Goal: Information Seeking & Learning: Learn about a topic

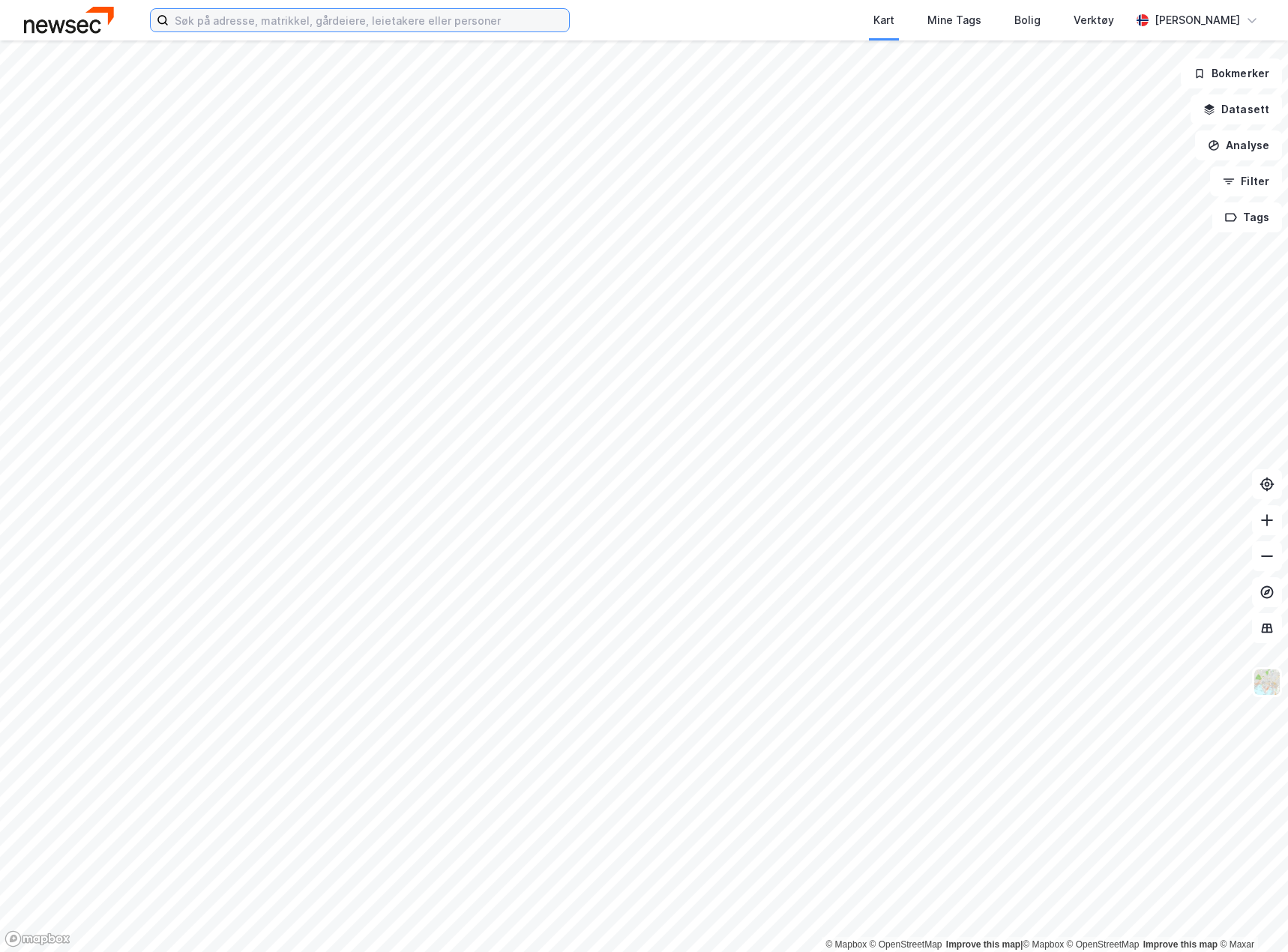
click at [225, 22] on input at bounding box center [369, 20] width 401 height 23
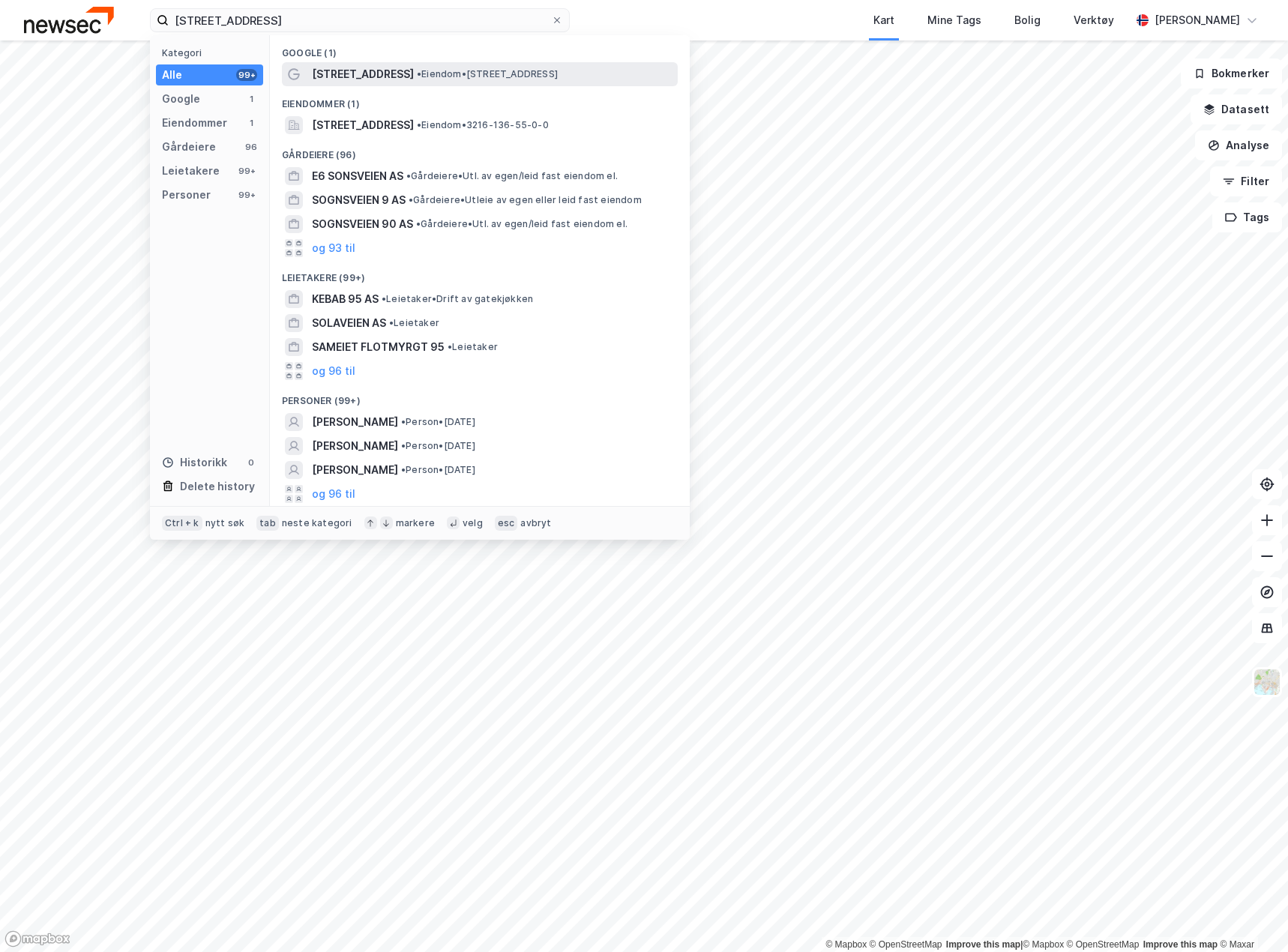
click at [419, 77] on span "• Eiendom • [STREET_ADDRESS]" at bounding box center [487, 73] width 141 height 12
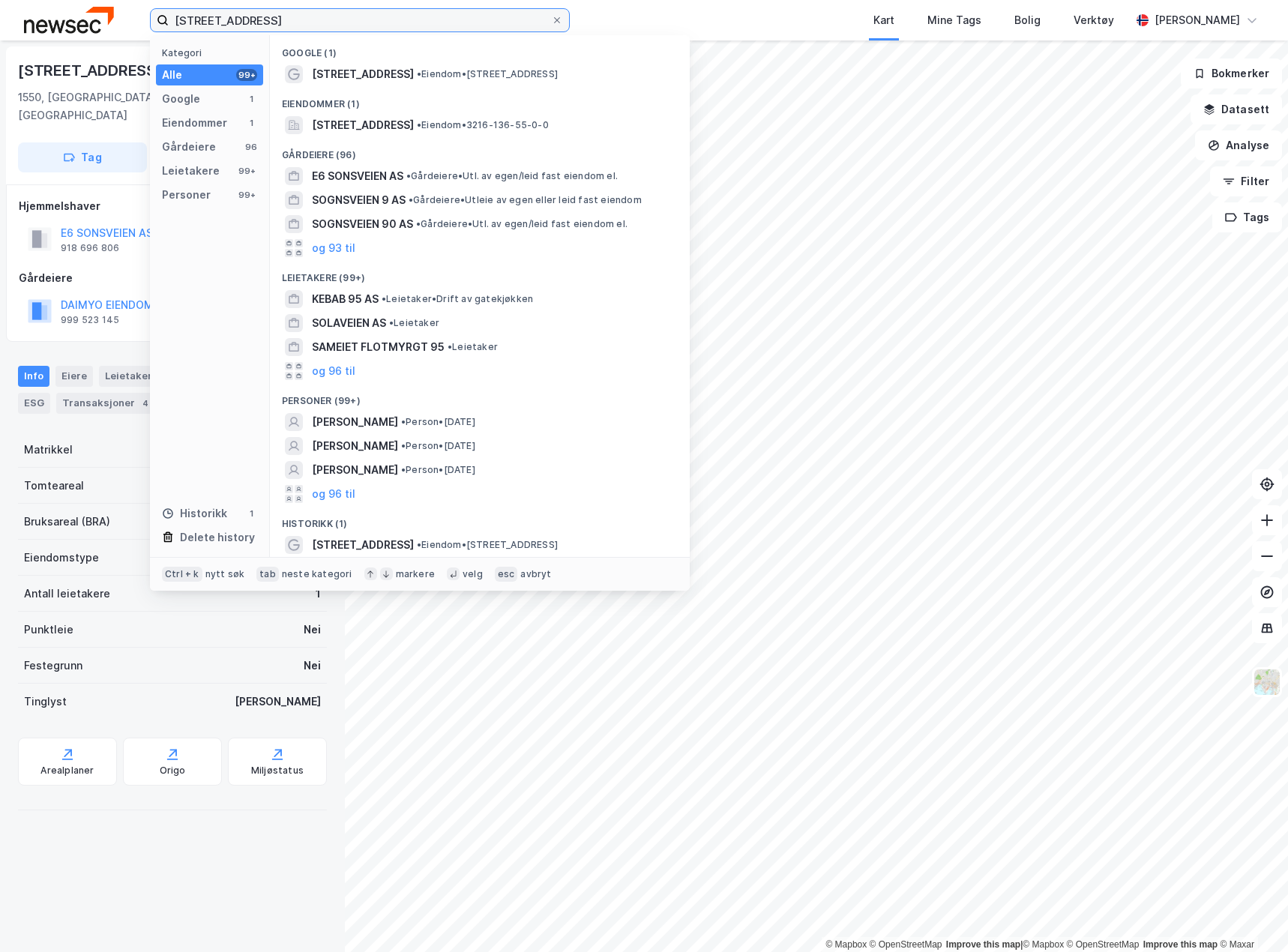
drag, startPoint x: 262, startPoint y: 21, endPoint x: 21, endPoint y: 17, distance: 241.0
click at [21, 17] on div "sonsveien 95 Kategori Alle 99+ Google 1 Eiendommer 1 Gårdeiere 96 Leietakere 99…" at bounding box center [644, 20] width 1288 height 41
paste input "Bandadalen 100"
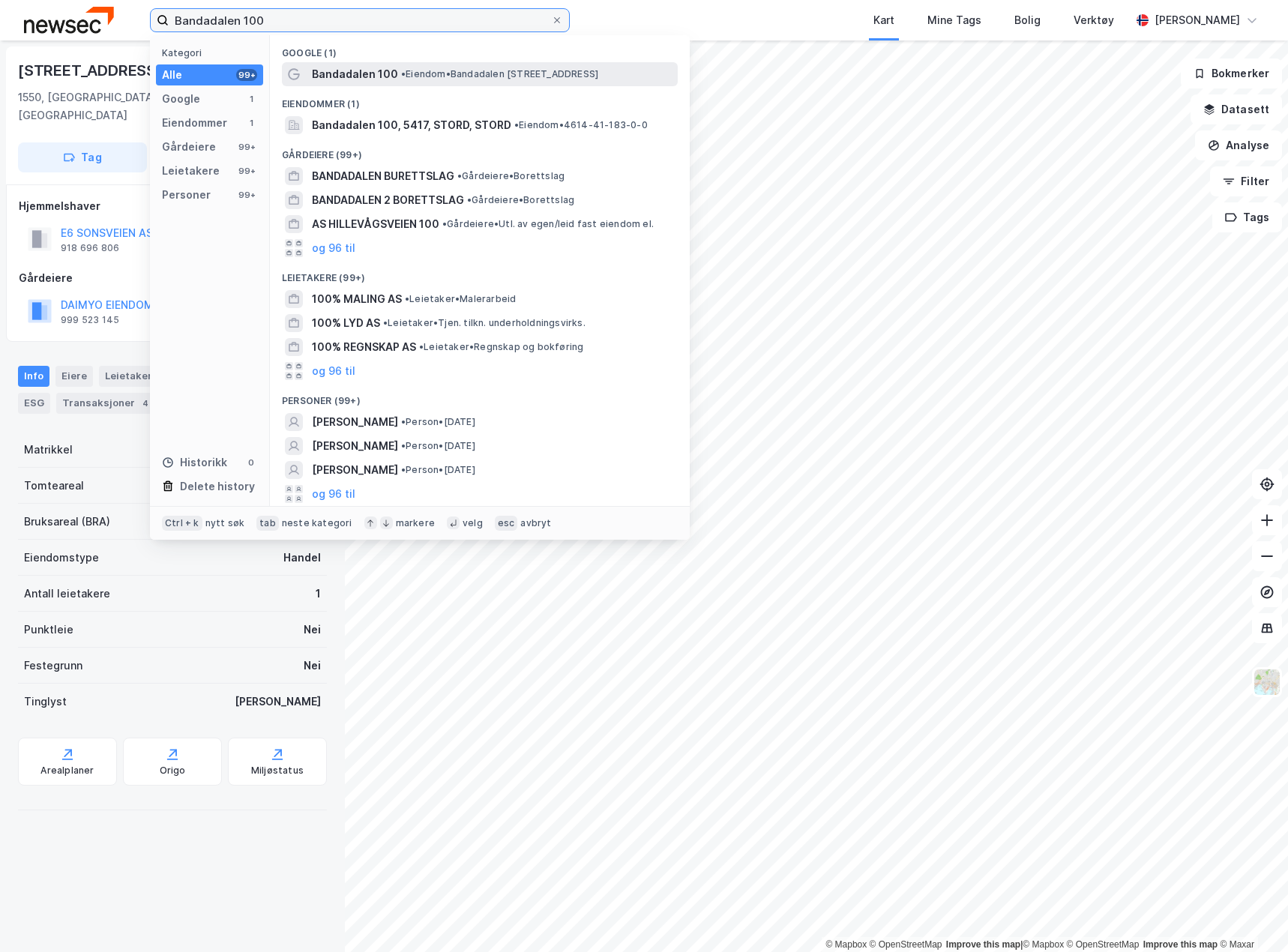
type input "Bandadalen 100"
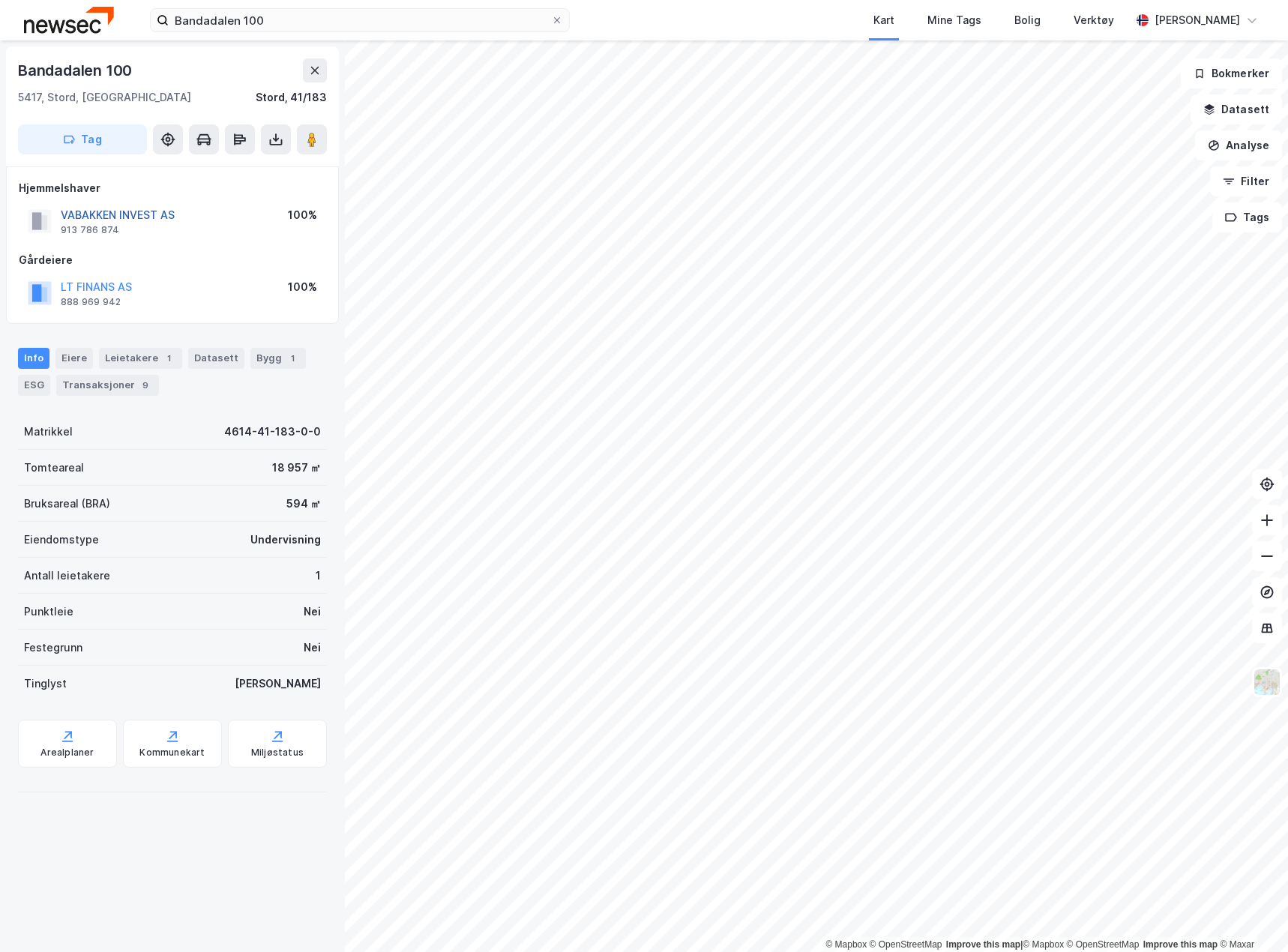
click at [0, 0] on button "VABAKKEN INVEST AS" at bounding box center [0, 0] width 0 height 0
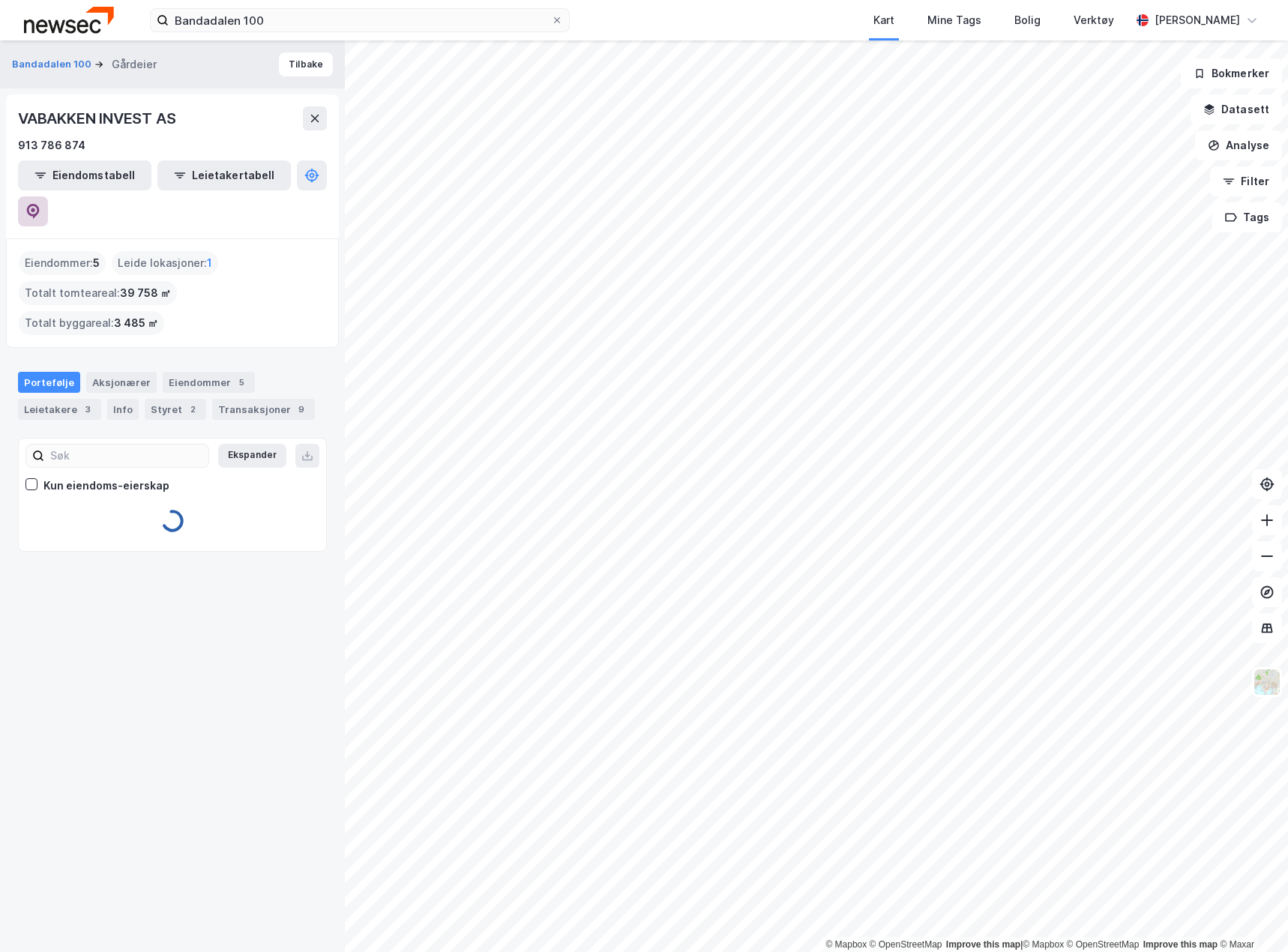
click at [35, 208] on icon at bounding box center [33, 210] width 5 height 5
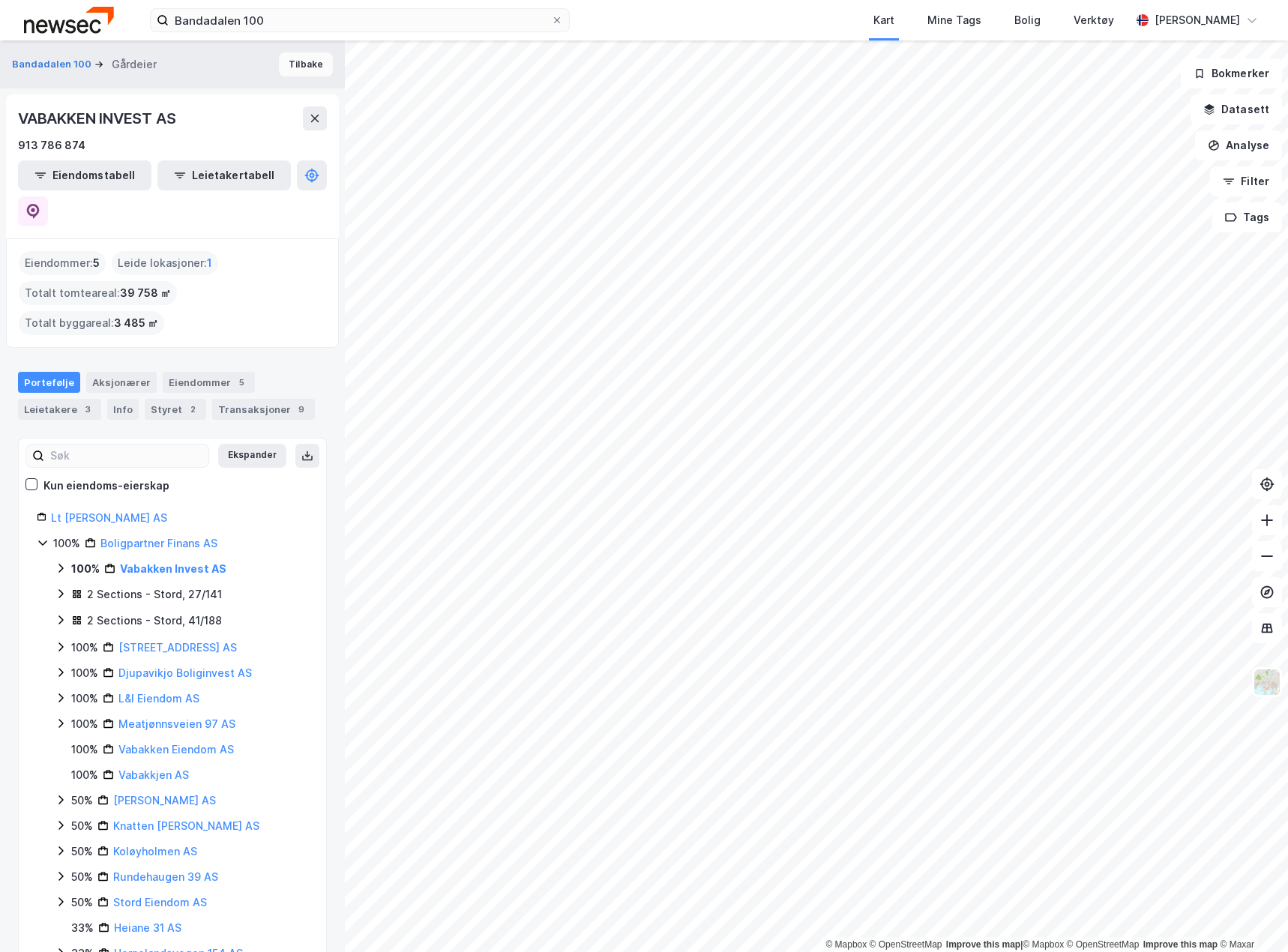
click at [309, 63] on button "Tilbake" at bounding box center [305, 64] width 54 height 24
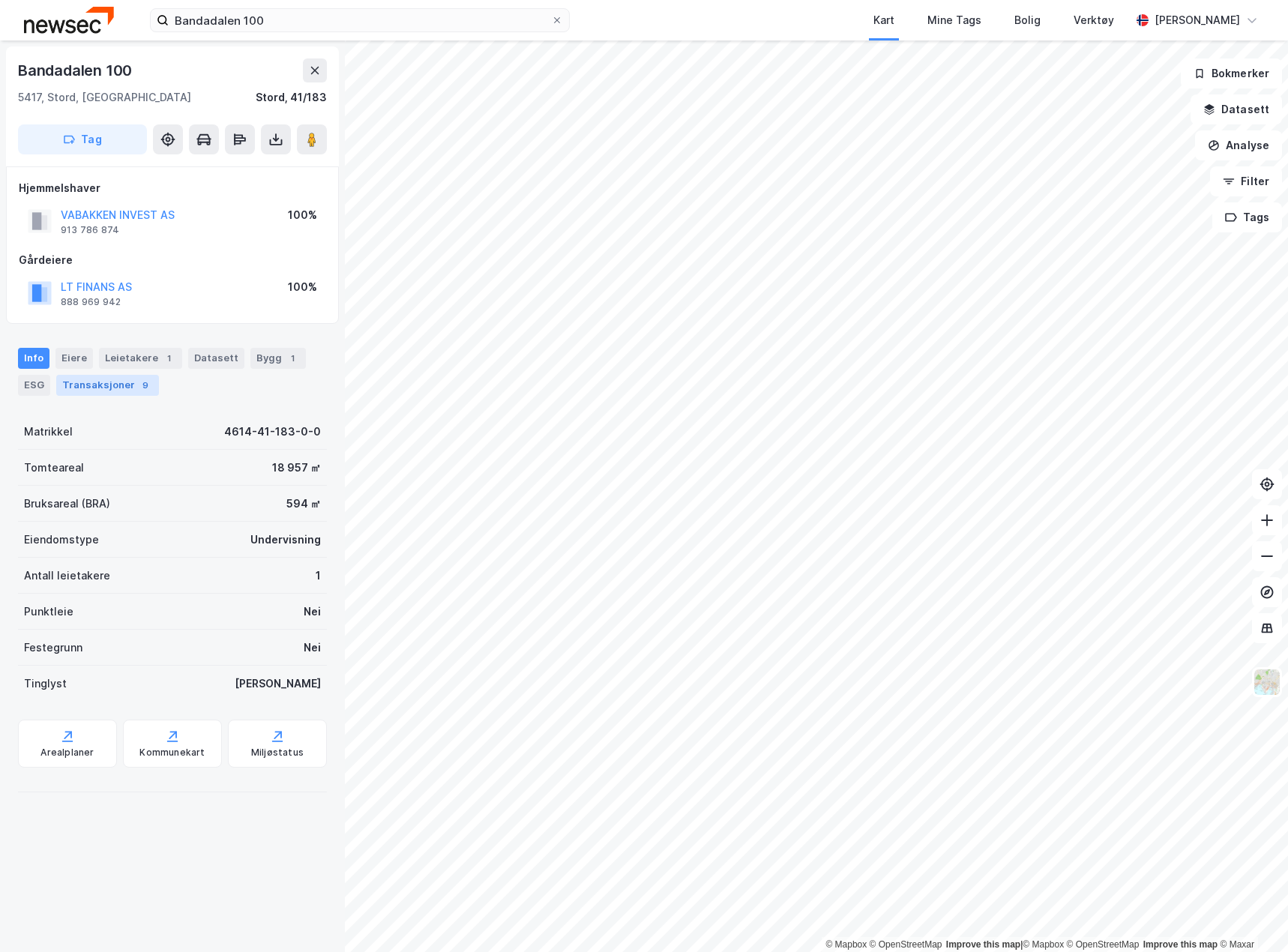
click at [119, 387] on div "Transaksjoner 9" at bounding box center [107, 385] width 102 height 21
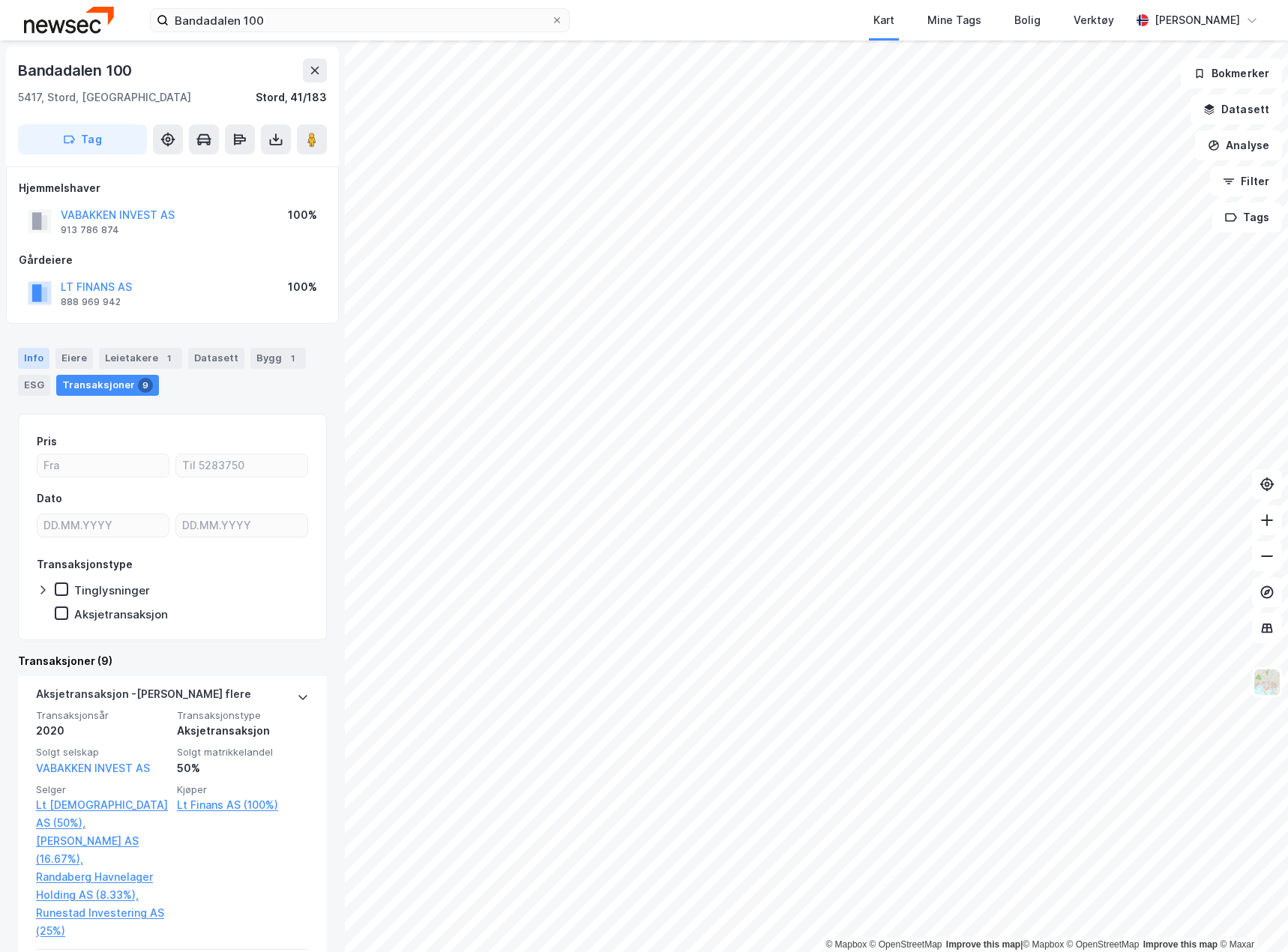
click at [34, 362] on div "Info" at bounding box center [34, 358] width 31 height 21
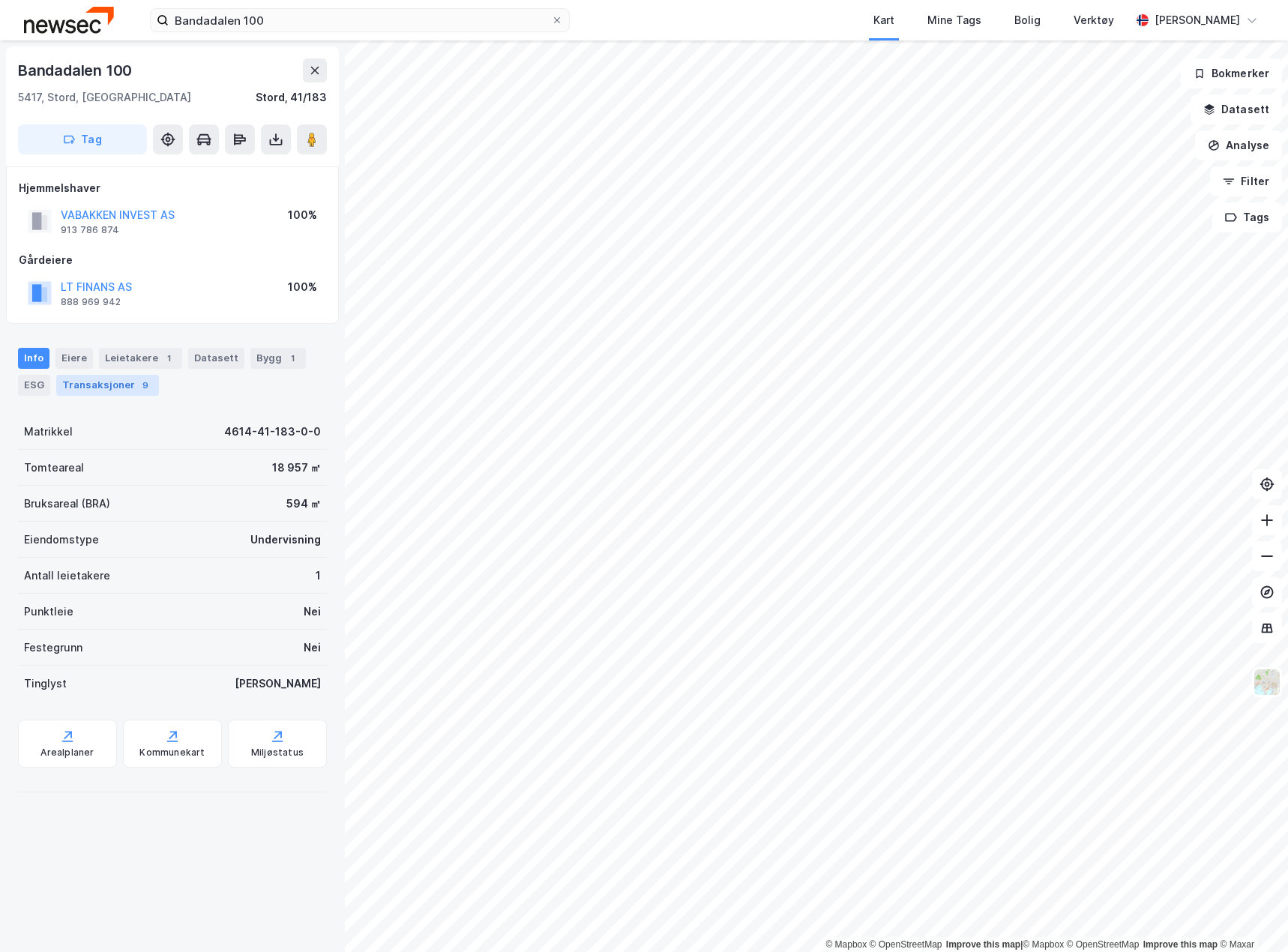
click at [97, 392] on div "Transaksjoner 9" at bounding box center [107, 385] width 102 height 21
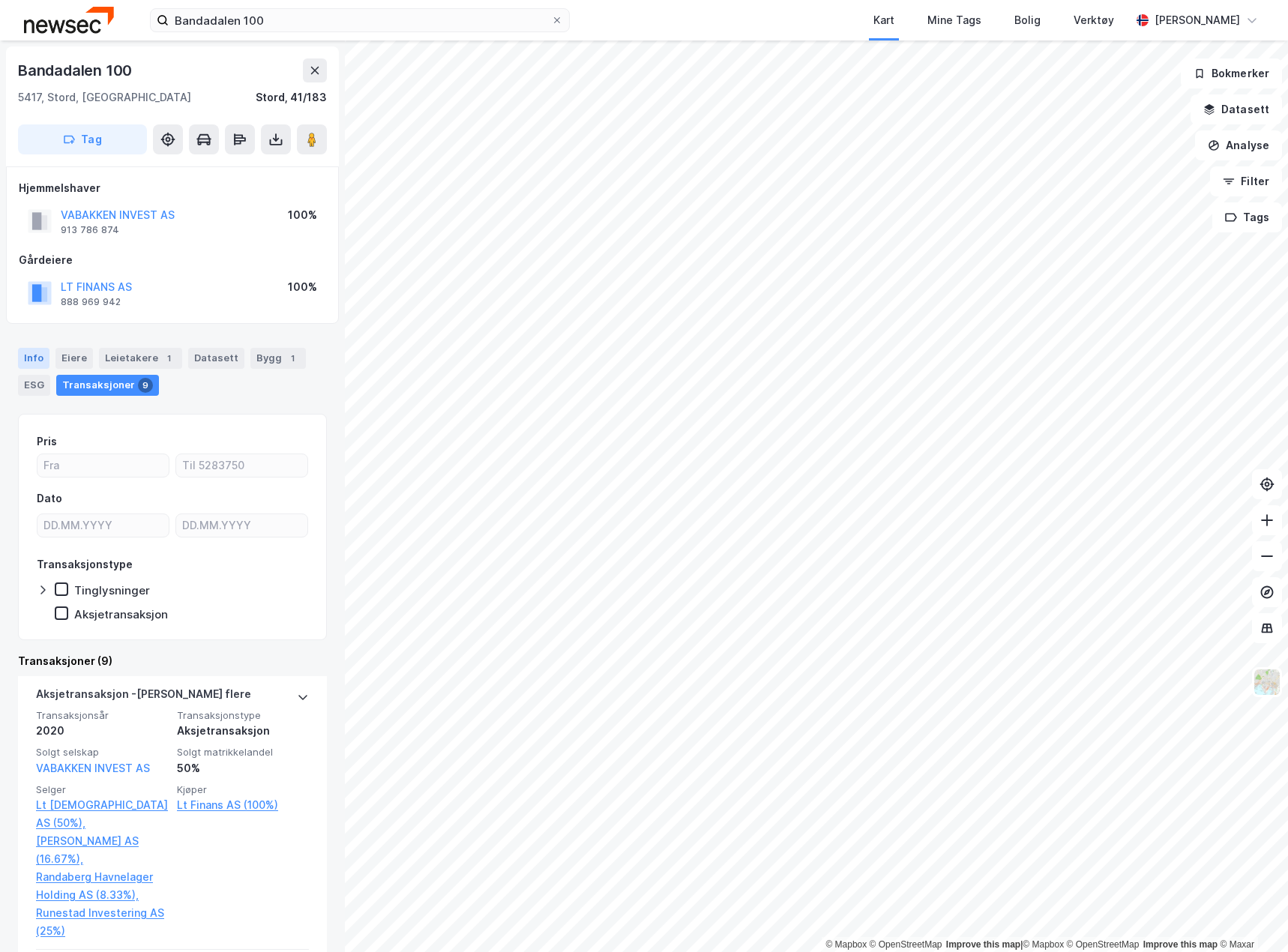
click at [31, 363] on div "Info" at bounding box center [34, 358] width 31 height 21
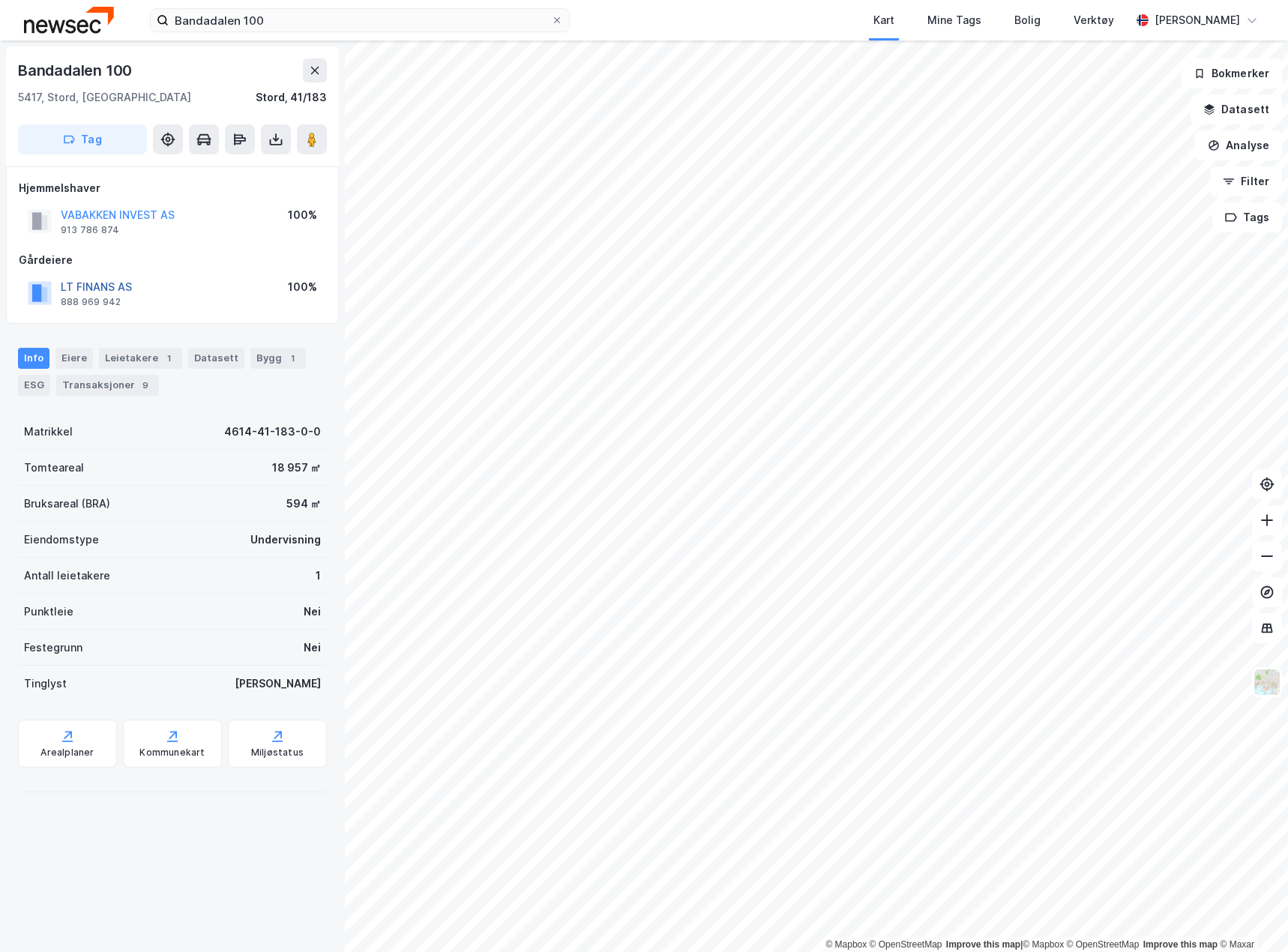
click at [0, 0] on button "LT FINANS AS" at bounding box center [0, 0] width 0 height 0
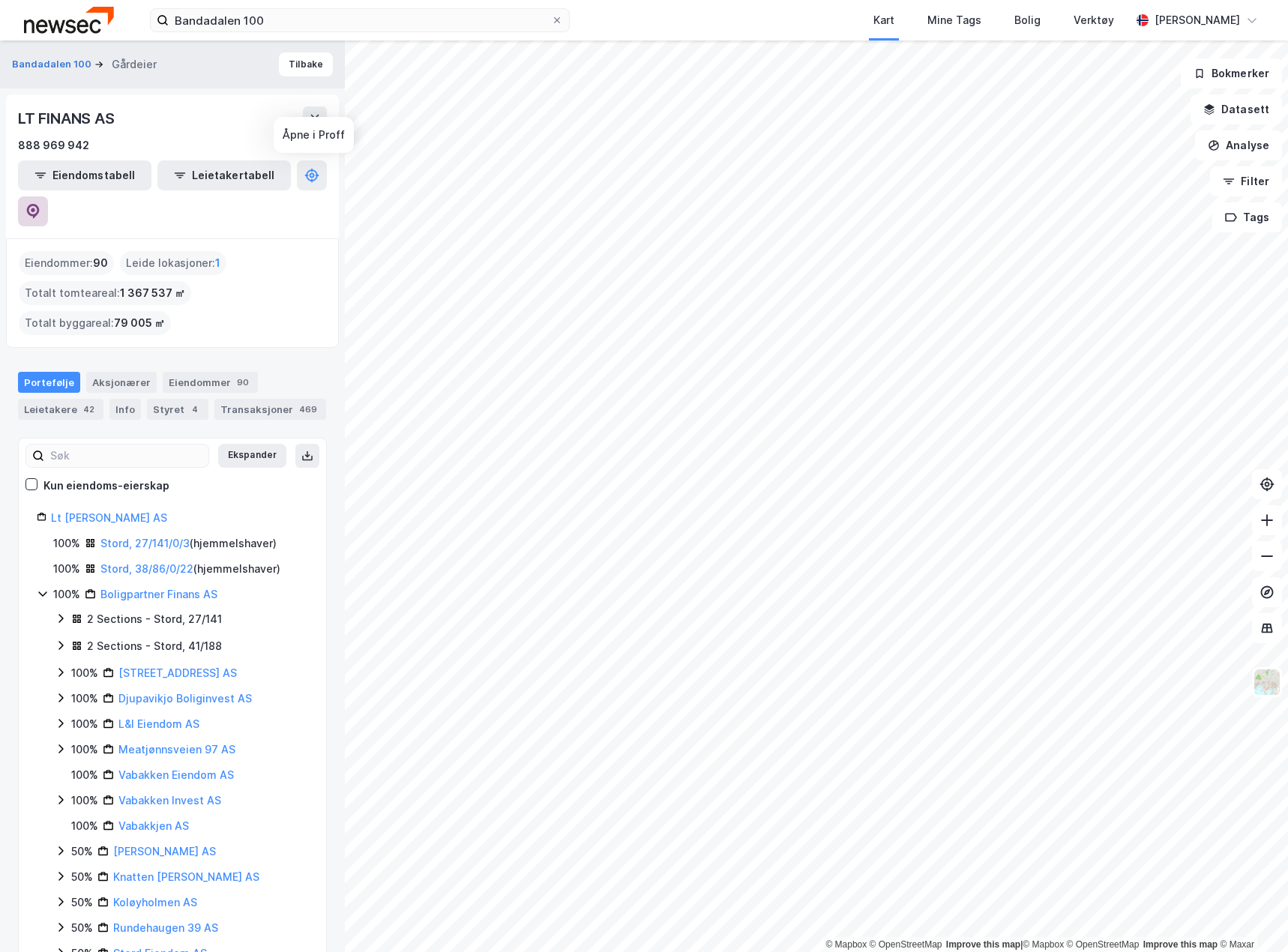
click at [48, 196] on button at bounding box center [33, 211] width 30 height 30
click at [294, 67] on button "Tilbake" at bounding box center [305, 64] width 54 height 24
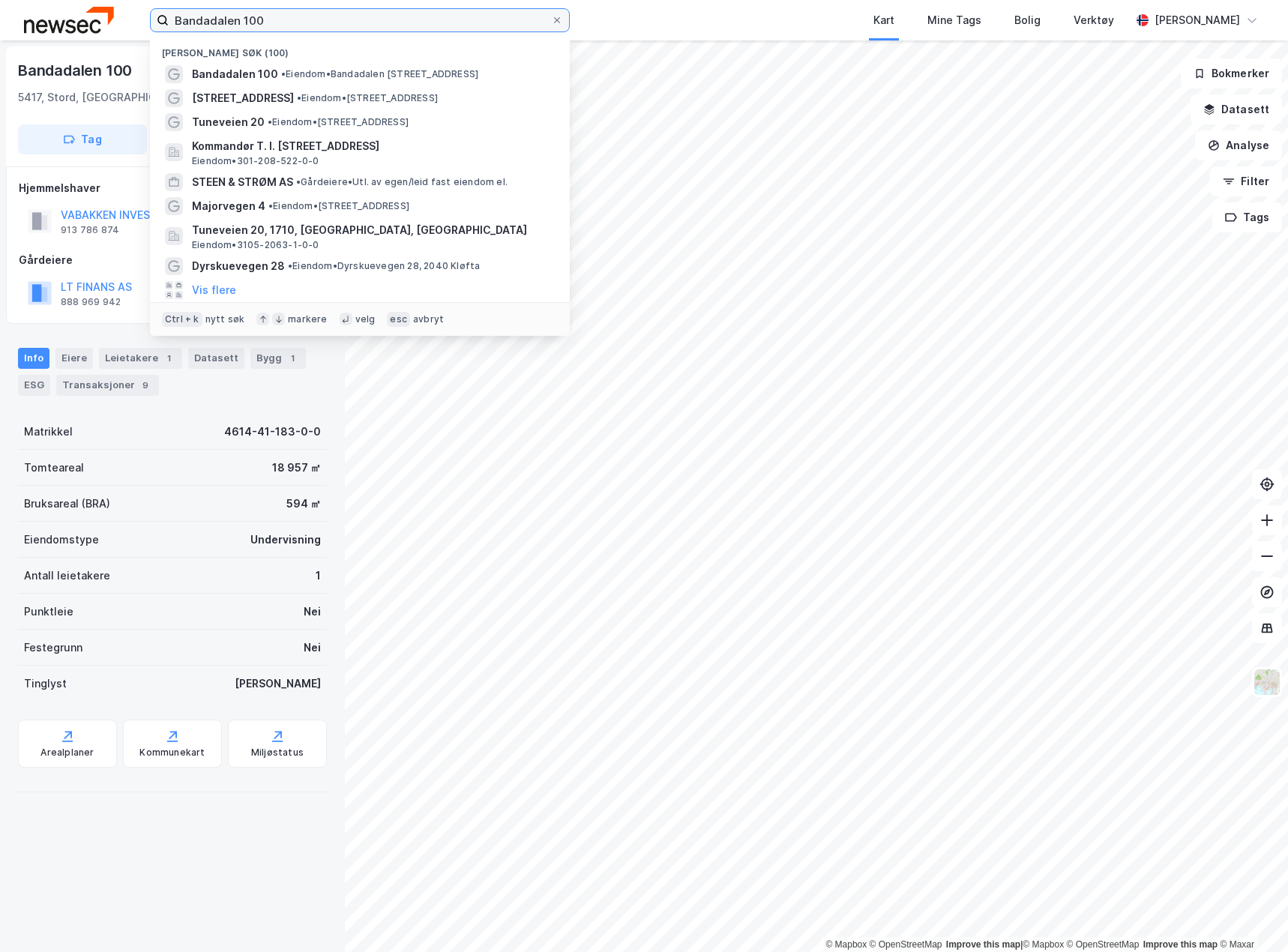
drag, startPoint x: 282, startPoint y: 23, endPoint x: 94, endPoint y: 14, distance: 188.2
click at [94, 14] on div "Bandadalen 100 Nylige søk (100) Bandadalen 100 • Eiendom • [STREET_ADDRESS] • E…" at bounding box center [644, 20] width 1288 height 41
click at [671, 21] on div "Kart Mine Tags Bolig Verktøy" at bounding box center [887, 20] width 489 height 41
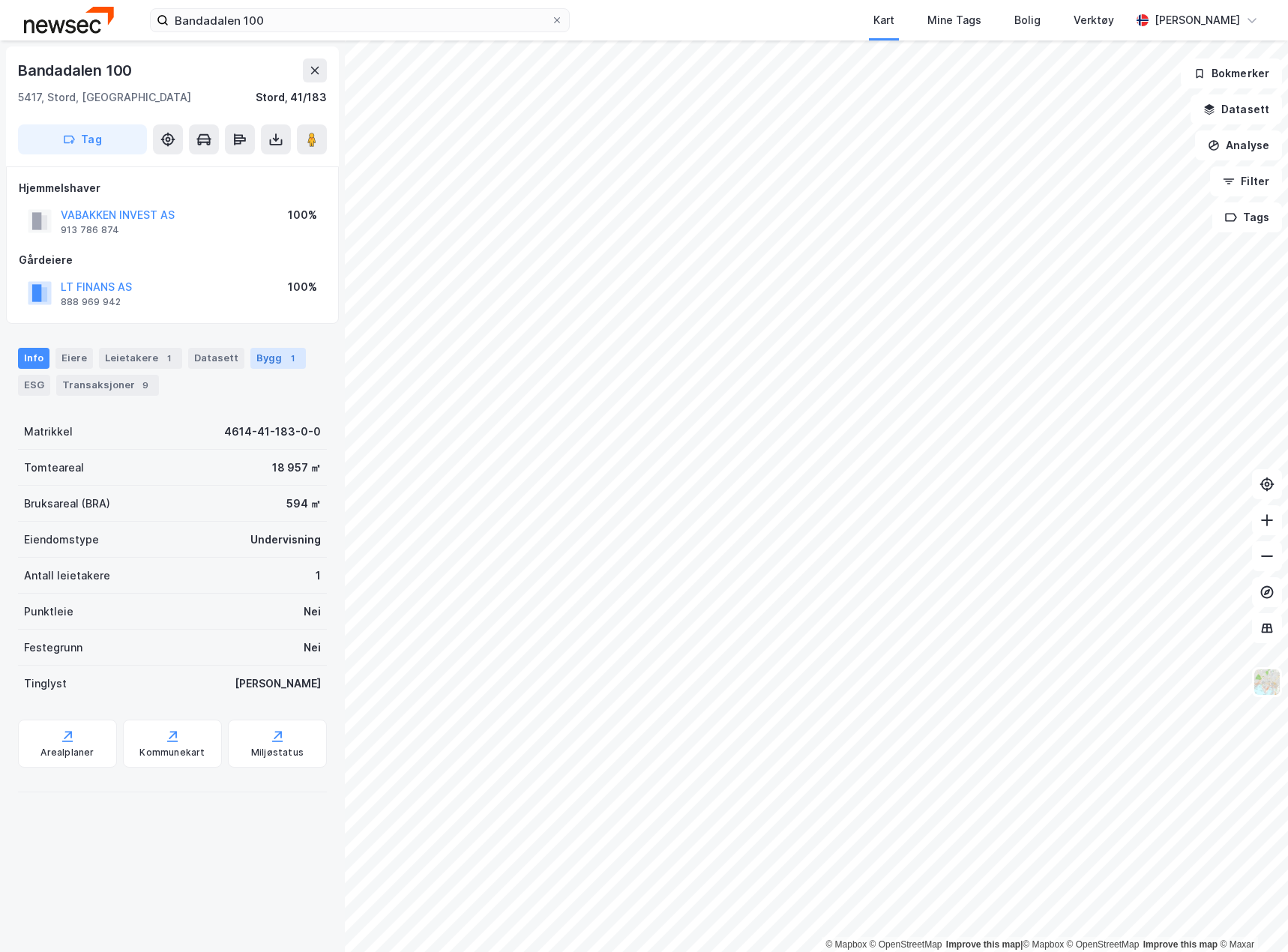
click at [258, 355] on div "Bygg 1" at bounding box center [278, 358] width 55 height 21
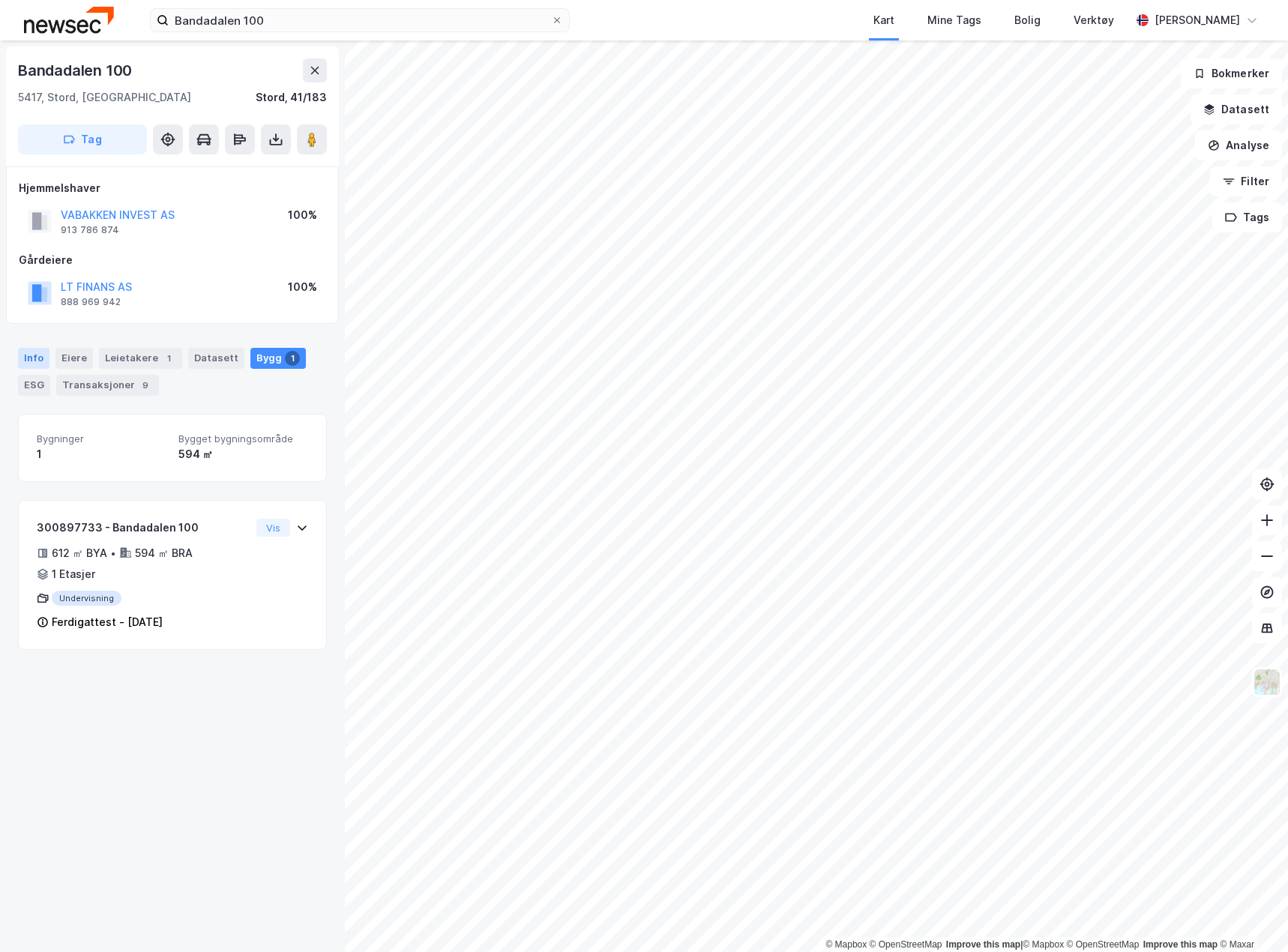
click at [34, 355] on div "Info" at bounding box center [34, 358] width 31 height 21
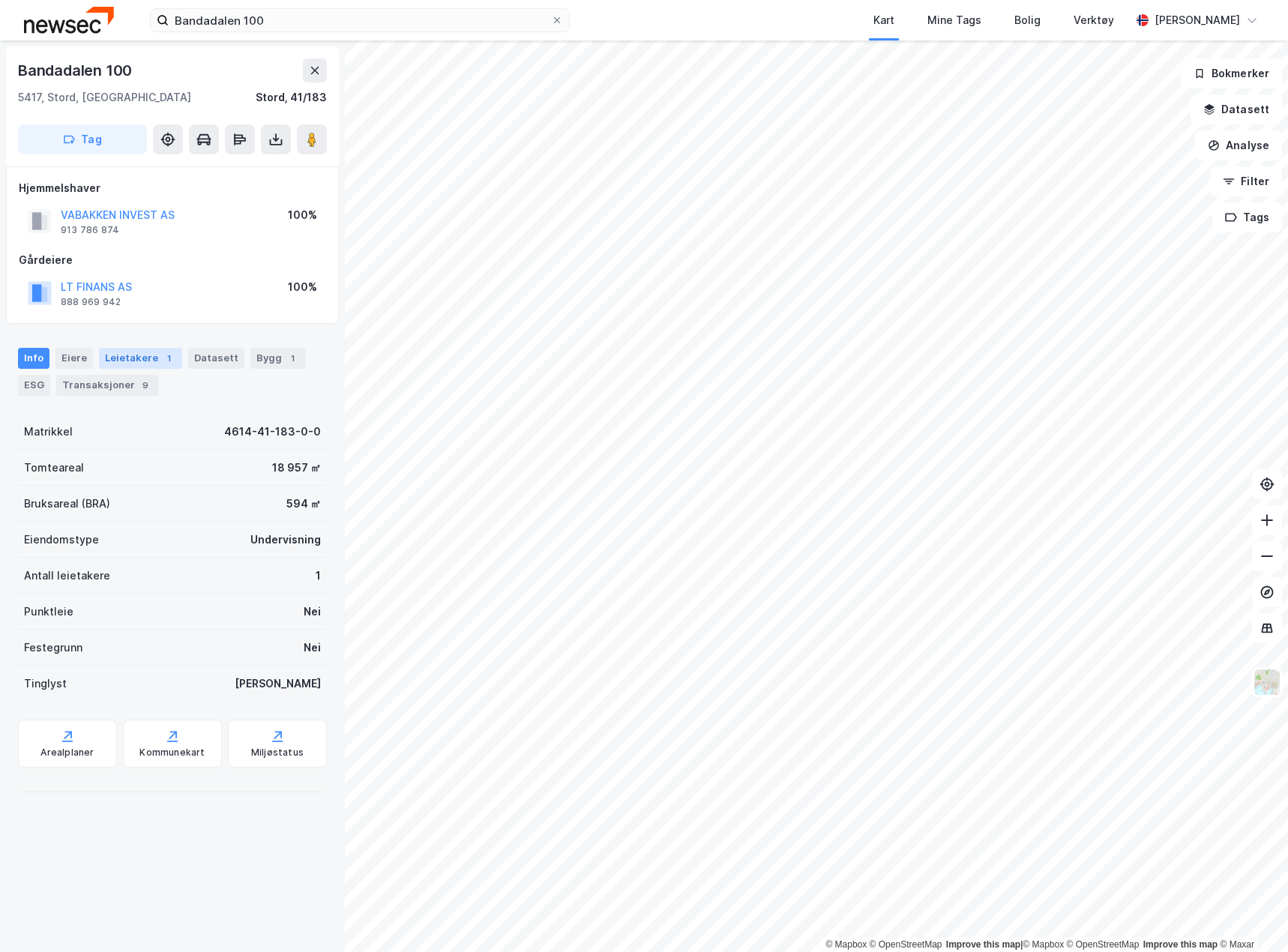
click at [148, 358] on div "Leietakere 1" at bounding box center [141, 358] width 84 height 21
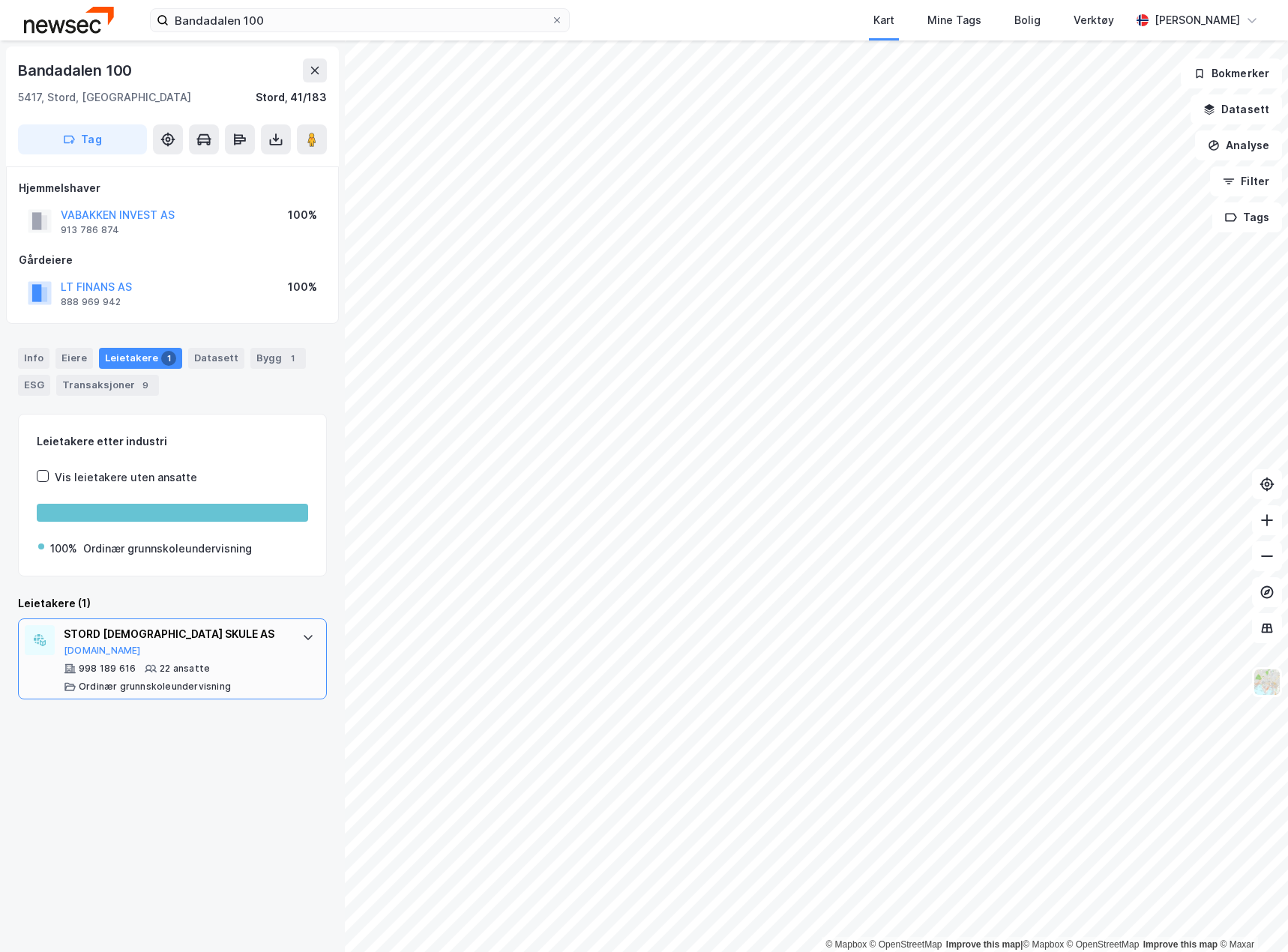
click at [193, 647] on div "STORD [DEMOGRAPHIC_DATA] SKULE AS [DOMAIN_NAME]" at bounding box center [176, 640] width 223 height 31
click at [83, 648] on button "[DOMAIN_NAME]" at bounding box center [102, 650] width 77 height 12
